Goal: Task Accomplishment & Management: Manage account settings

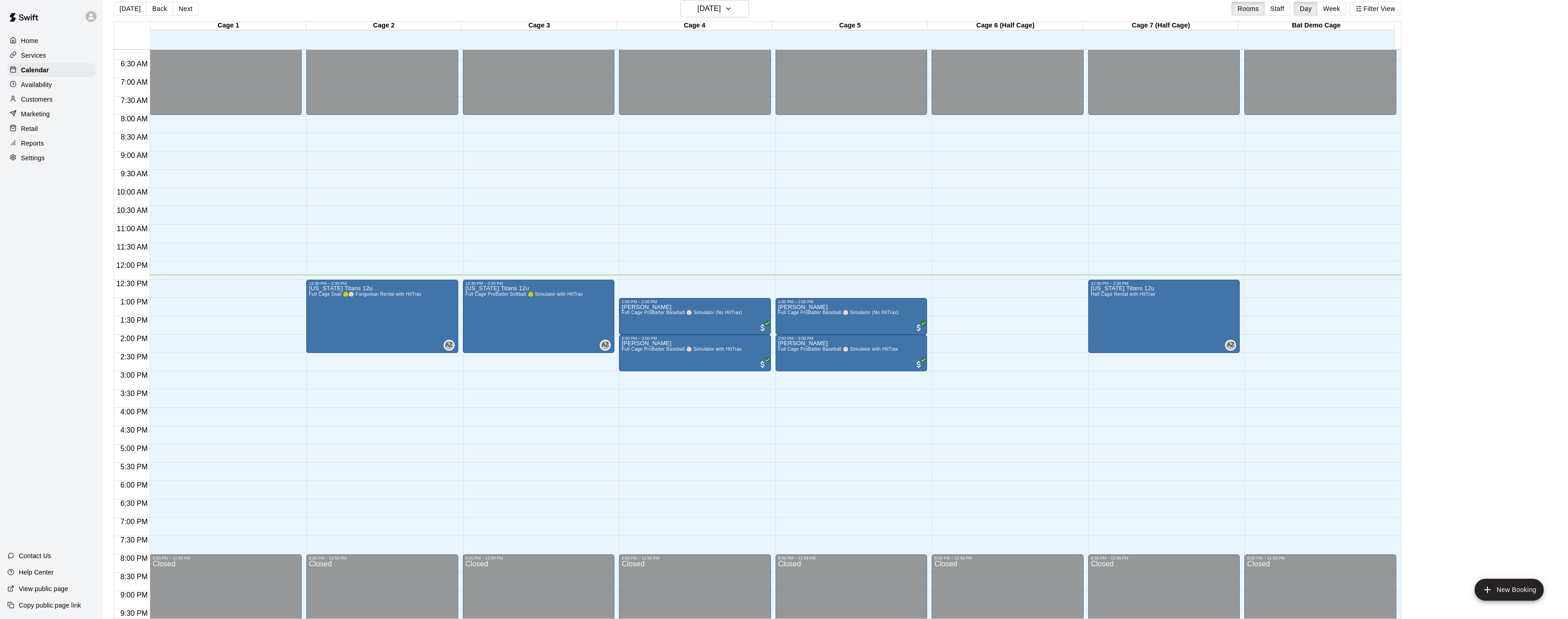
scroll to position [286, 0]
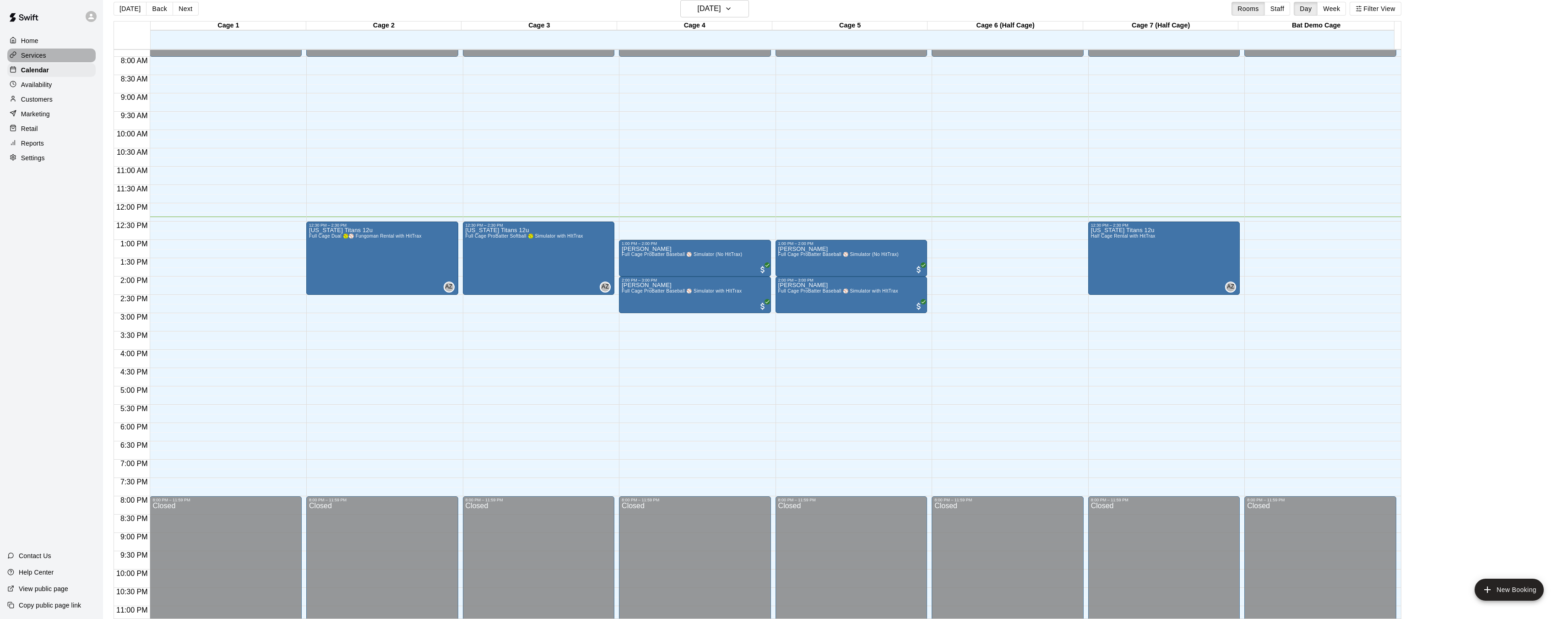
click at [35, 51] on p "Services" at bounding box center [34, 55] width 25 height 9
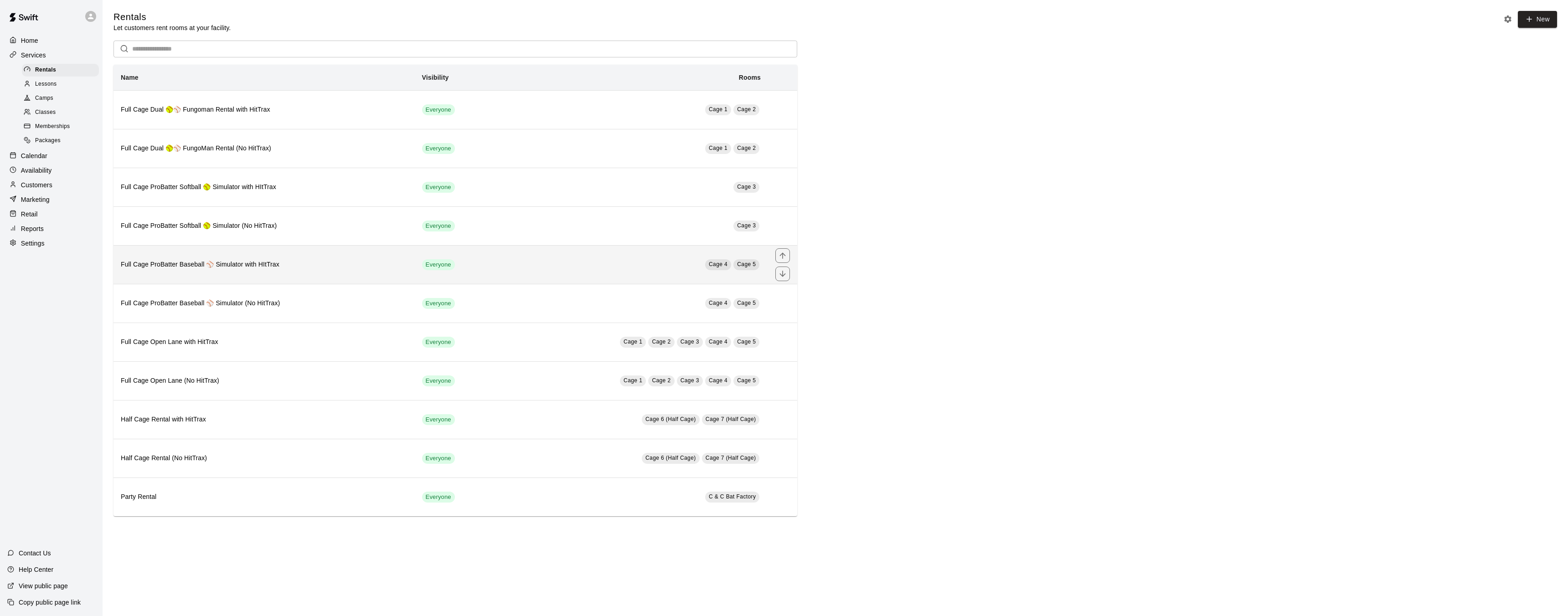
click at [749, 265] on span "Cage 5" at bounding box center [747, 264] width 19 height 6
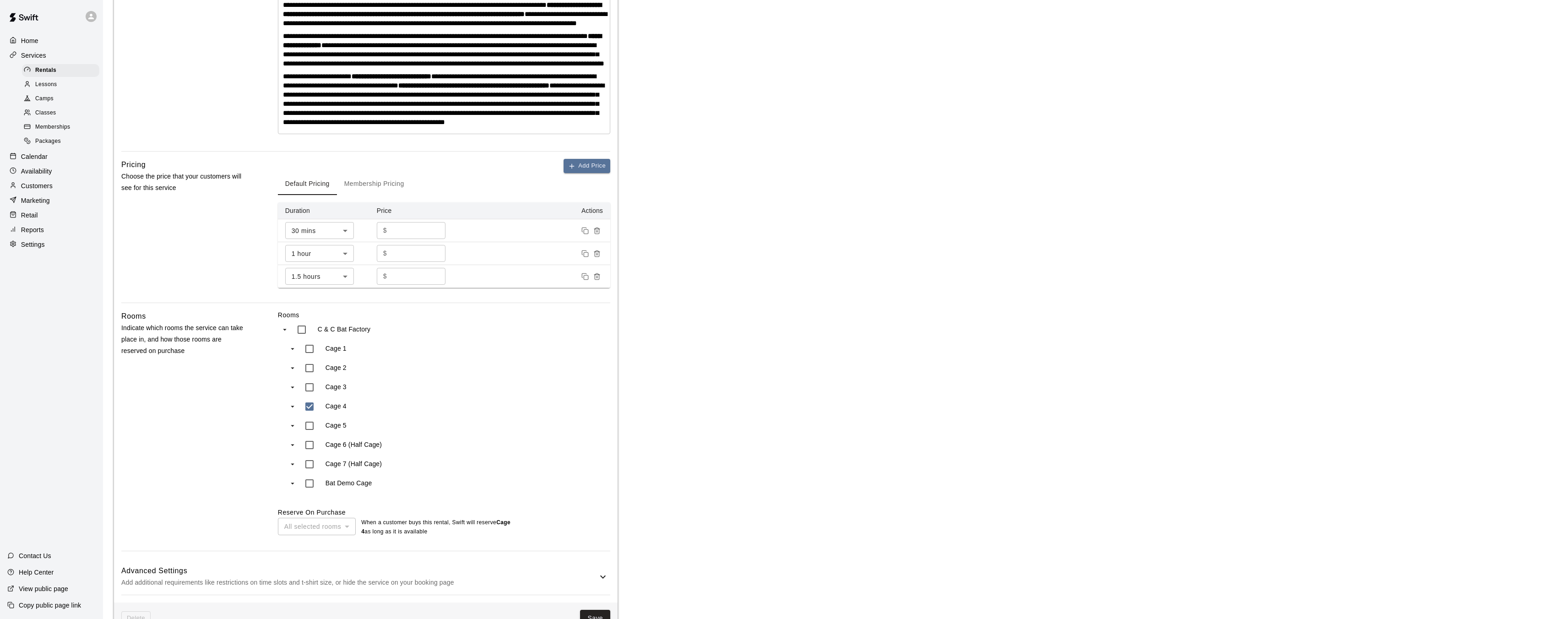
scroll to position [314, 0]
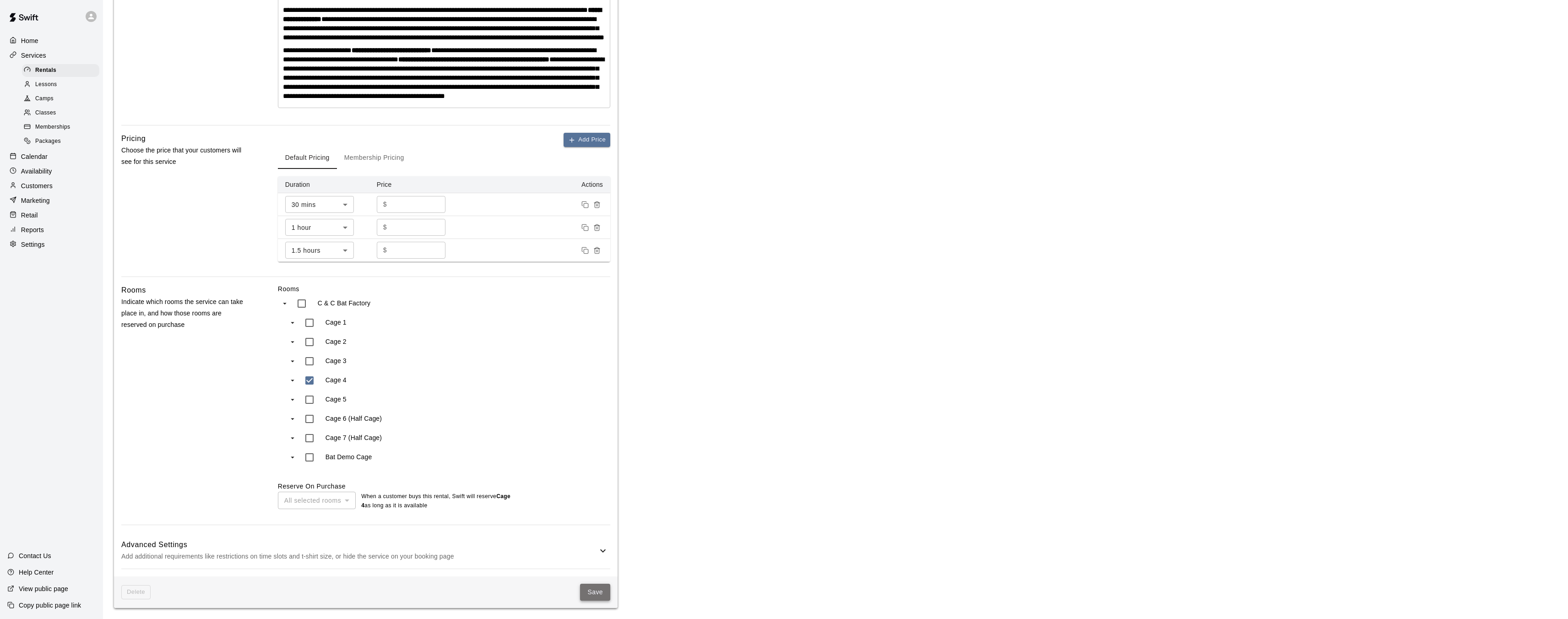
click at [599, 591] on button "Save" at bounding box center [595, 591] width 30 height 17
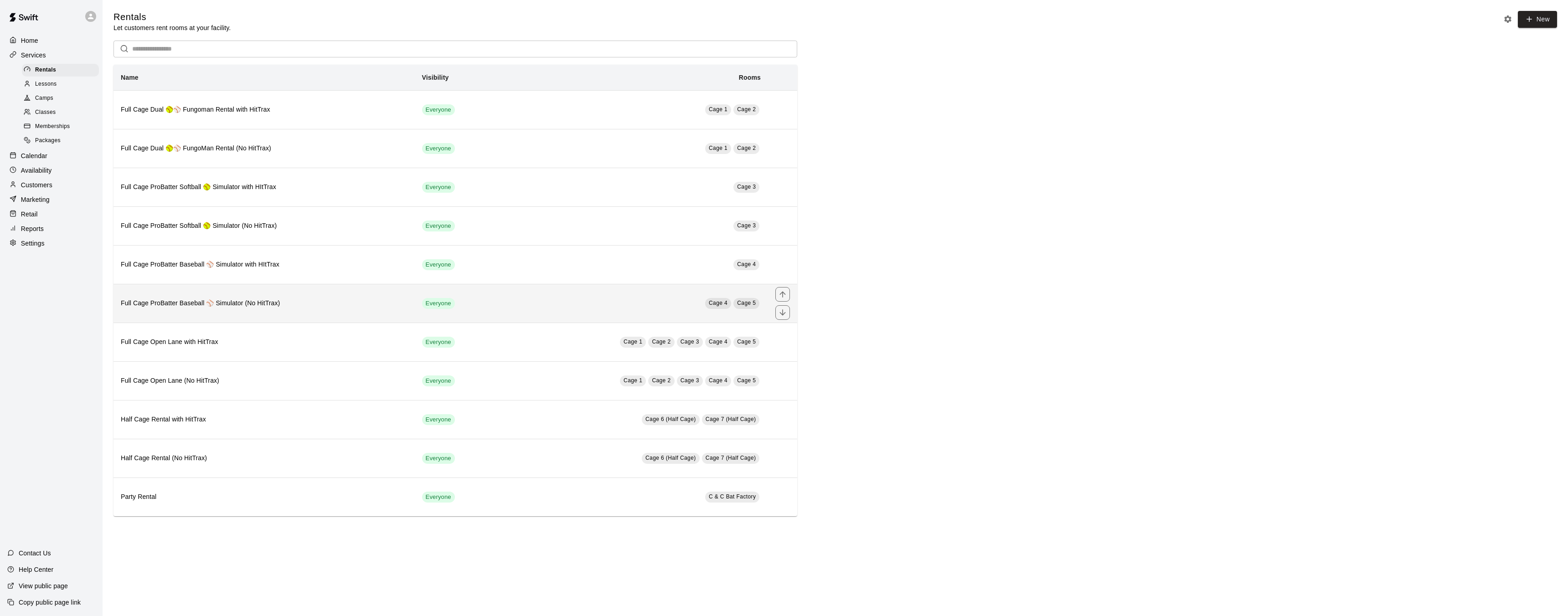
click at [749, 303] on span "Cage 5" at bounding box center [747, 303] width 19 height 6
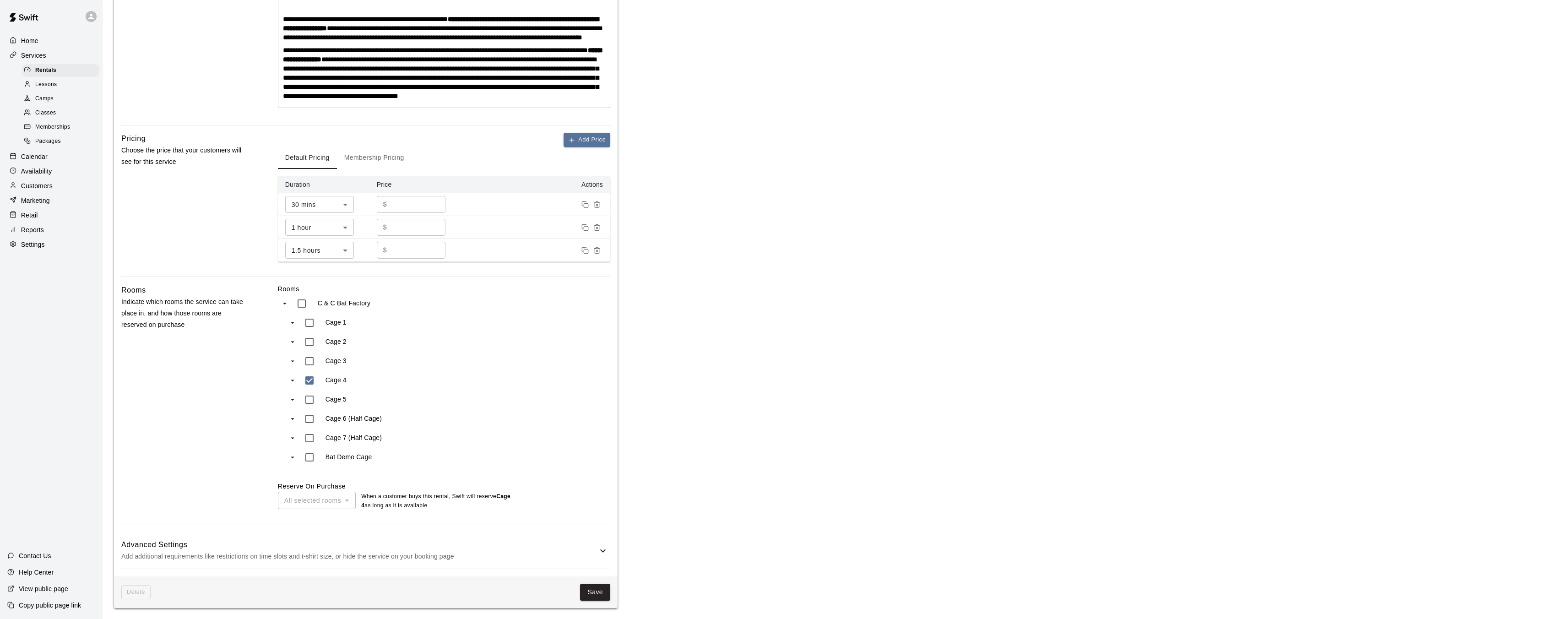
scroll to position [255, 0]
click at [594, 594] on button "Save" at bounding box center [595, 591] width 30 height 17
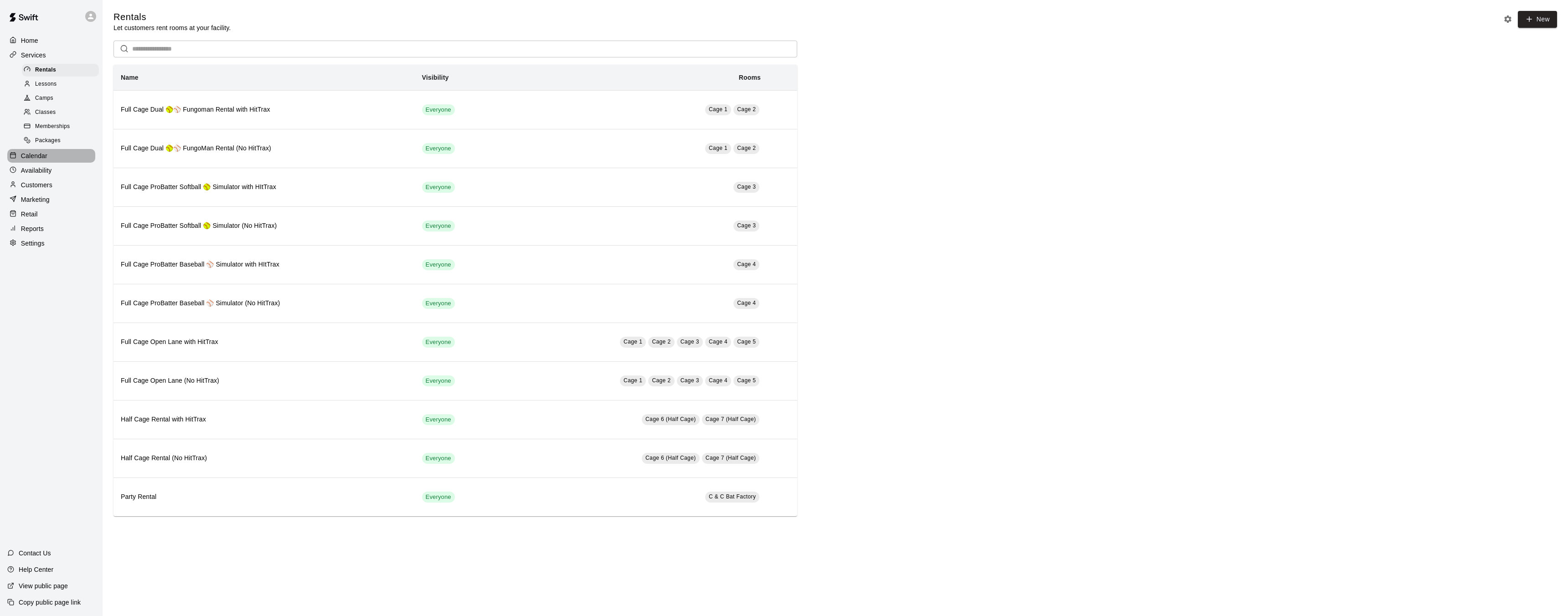
click at [50, 154] on div "Calendar" at bounding box center [51, 155] width 88 height 13
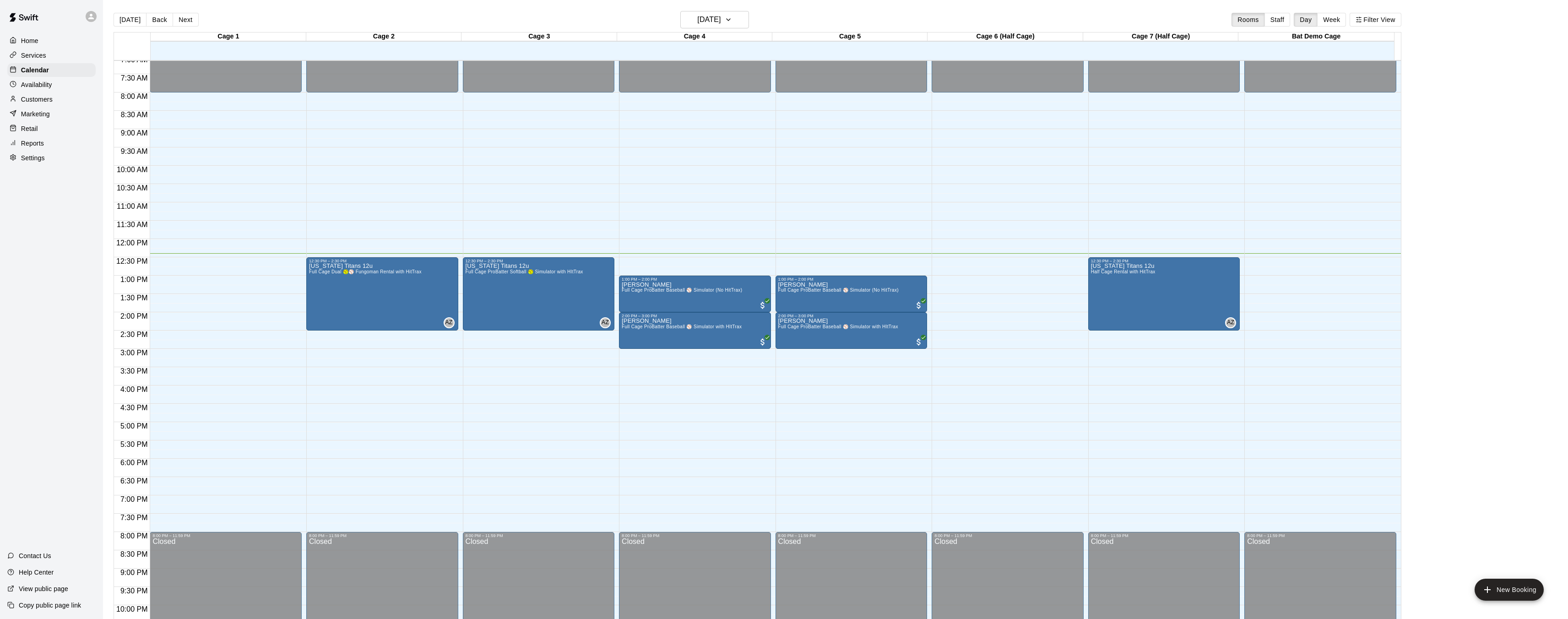
scroll to position [253, 0]
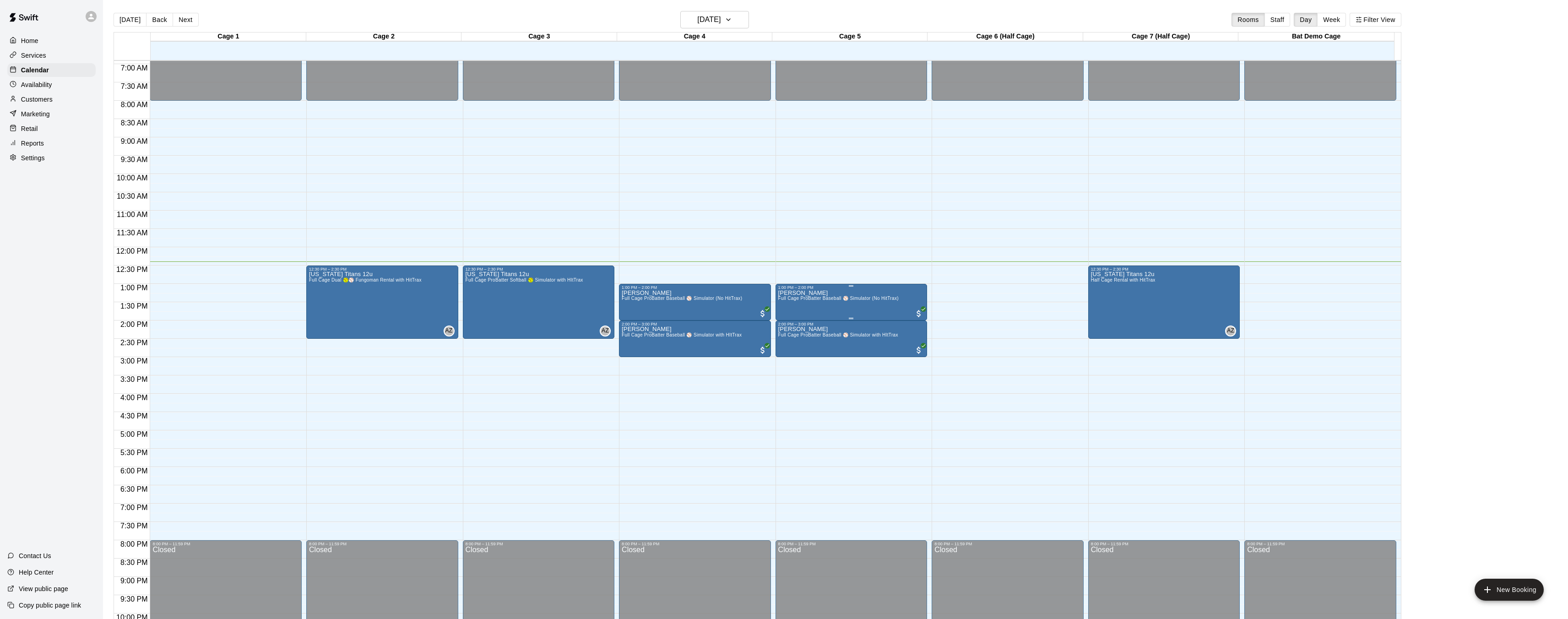
click at [876, 305] on div "[PERSON_NAME] Full Cage ProBatter Baseball ⚾ Simulator (No HitTrax)" at bounding box center [839, 599] width 120 height 619
click at [808, 402] on div at bounding box center [787, 309] width 1574 height 619
click at [64, 54] on div "Services" at bounding box center [51, 55] width 89 height 13
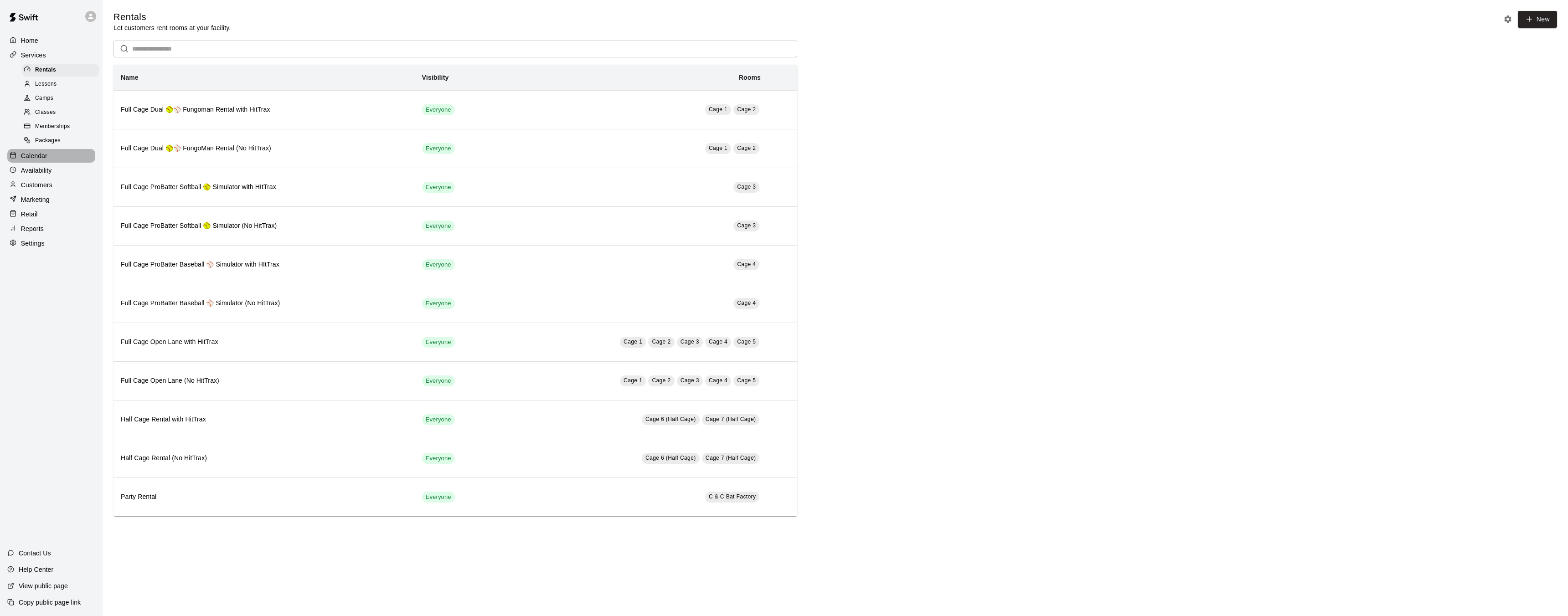
click at [60, 153] on div "Calendar" at bounding box center [51, 155] width 88 height 13
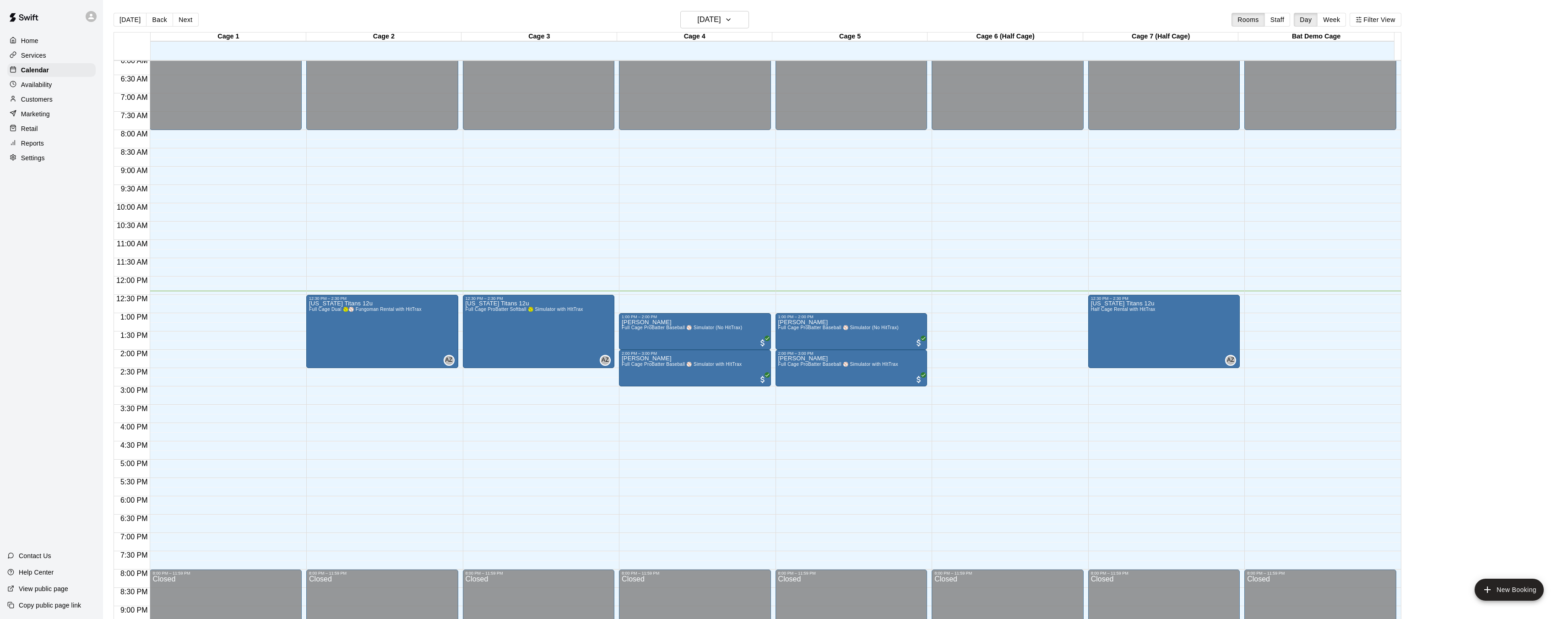
scroll to position [221, 0]
